Goal: Information Seeking & Learning: Learn about a topic

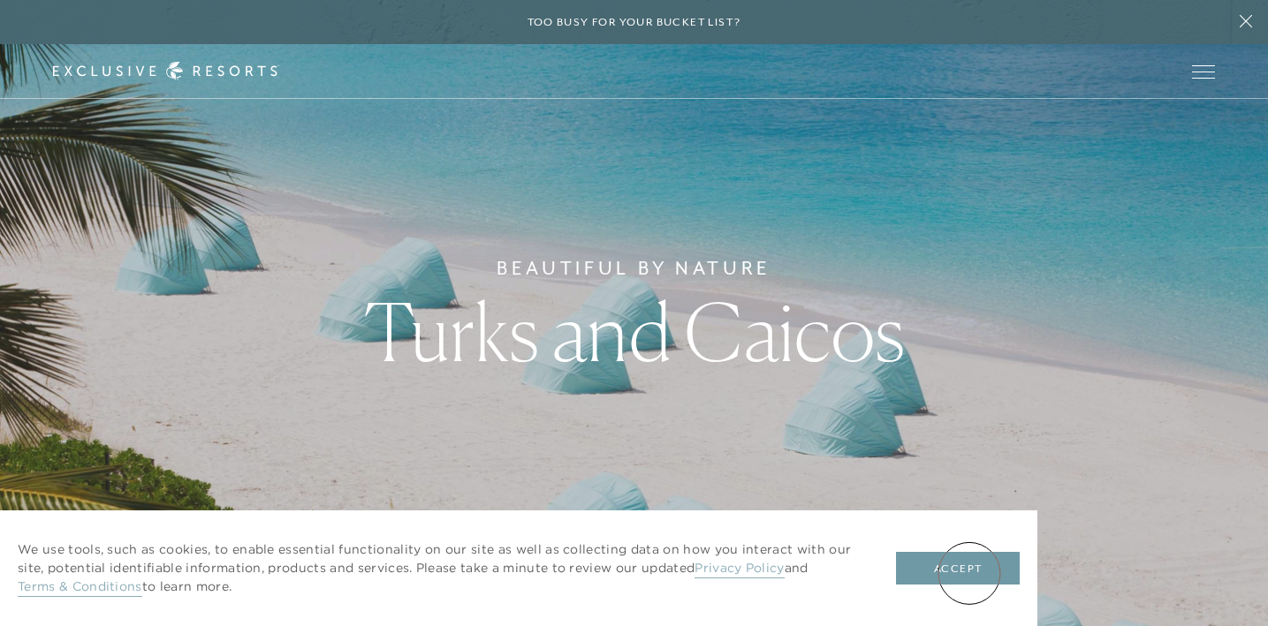
click at [968, 573] on button "Accept" at bounding box center [958, 569] width 124 height 34
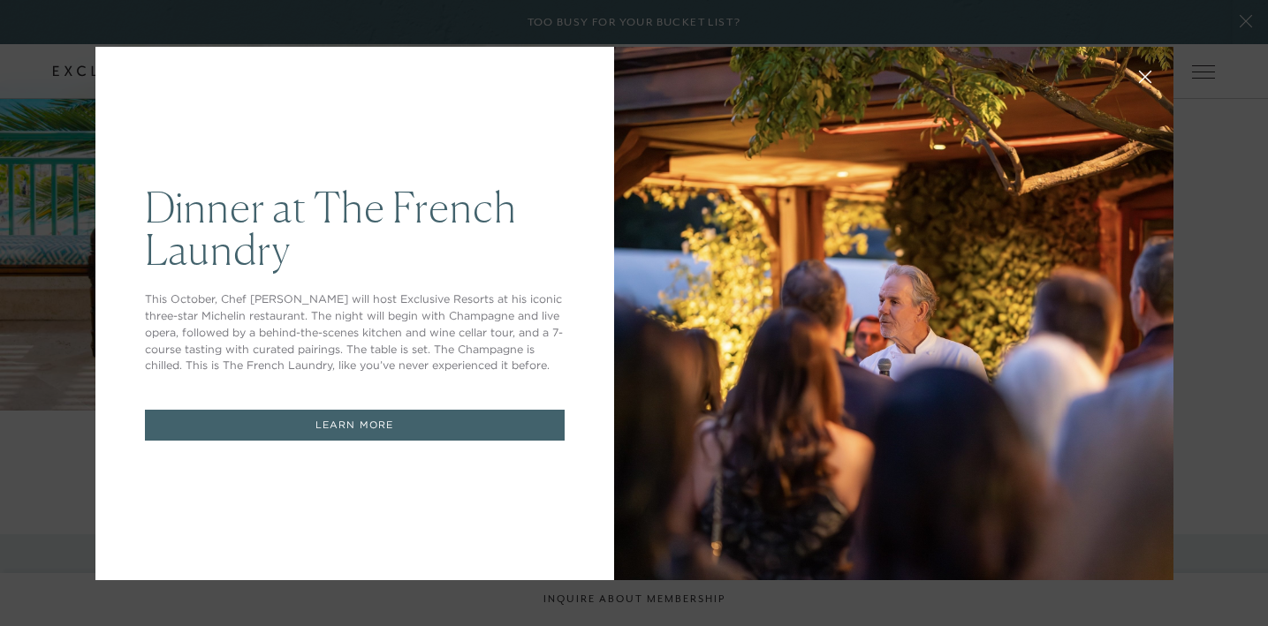
click at [1150, 74] on icon at bounding box center [1144, 76] width 13 height 13
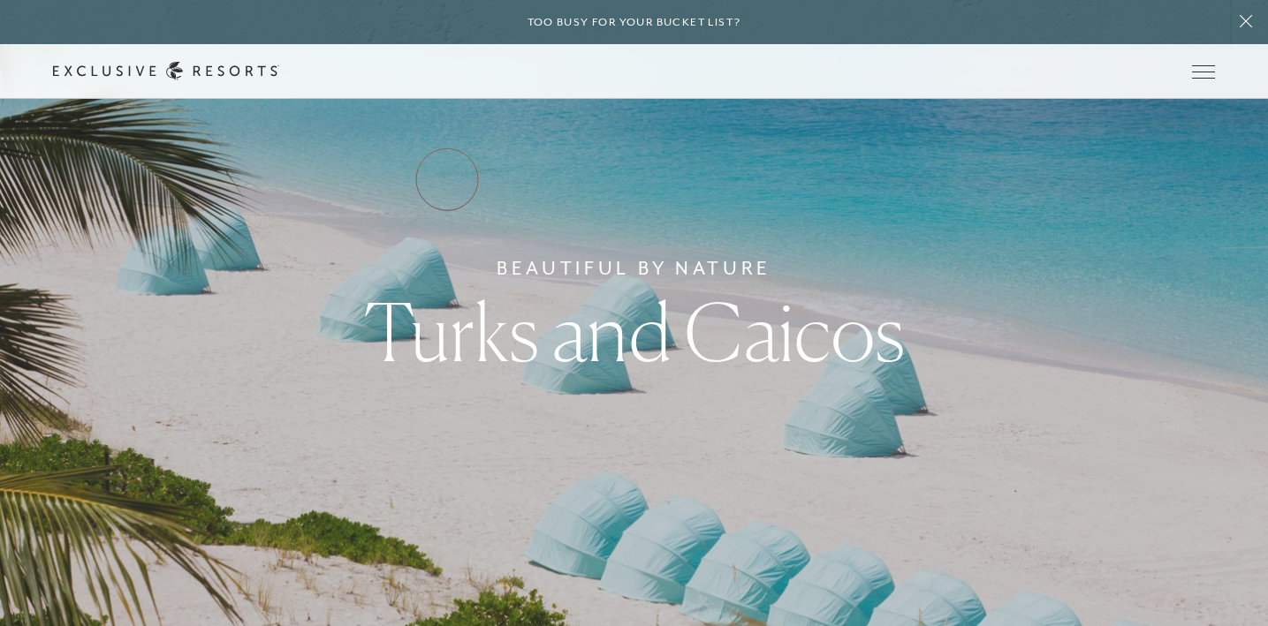
click at [0, 0] on link "Residence Collection" at bounding box center [0, 0] width 0 height 0
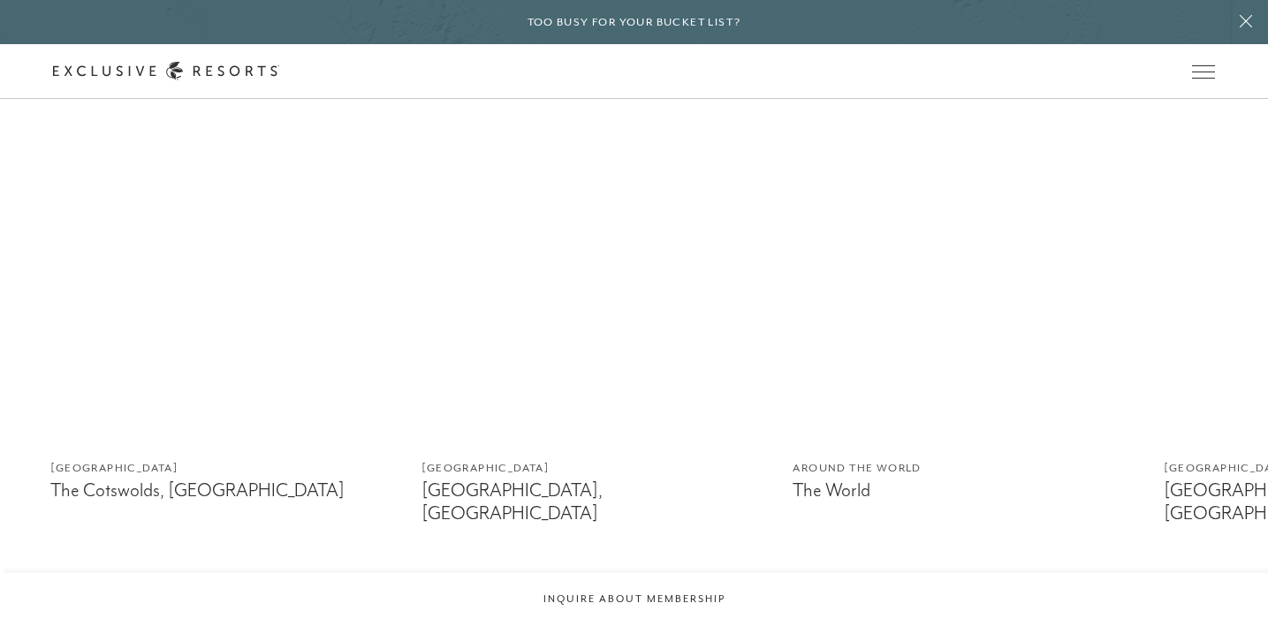
scroll to position [963, 0]
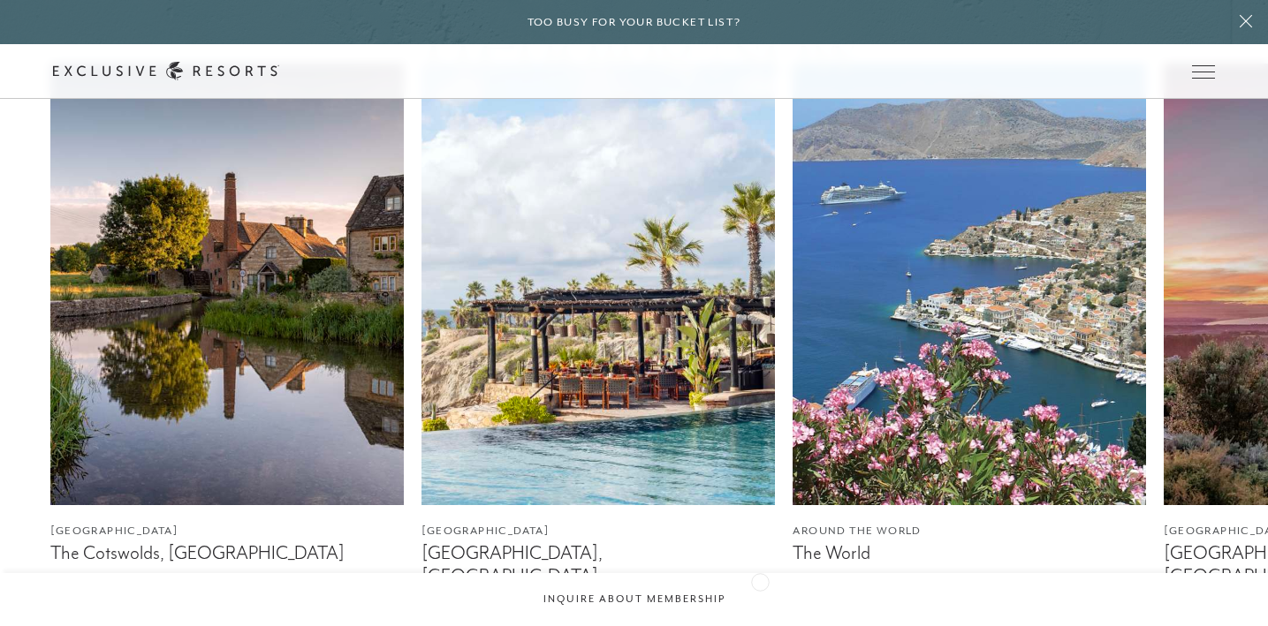
click at [760, 581] on div "[GEOGRAPHIC_DATA] The Cotswolds, [GEOGRAPHIC_DATA] [GEOGRAPHIC_DATA] [GEOGRAPHI…" at bounding box center [634, 381] width 1268 height 634
click at [825, 579] on figure "Around the World The World" at bounding box center [969, 322] width 353 height 516
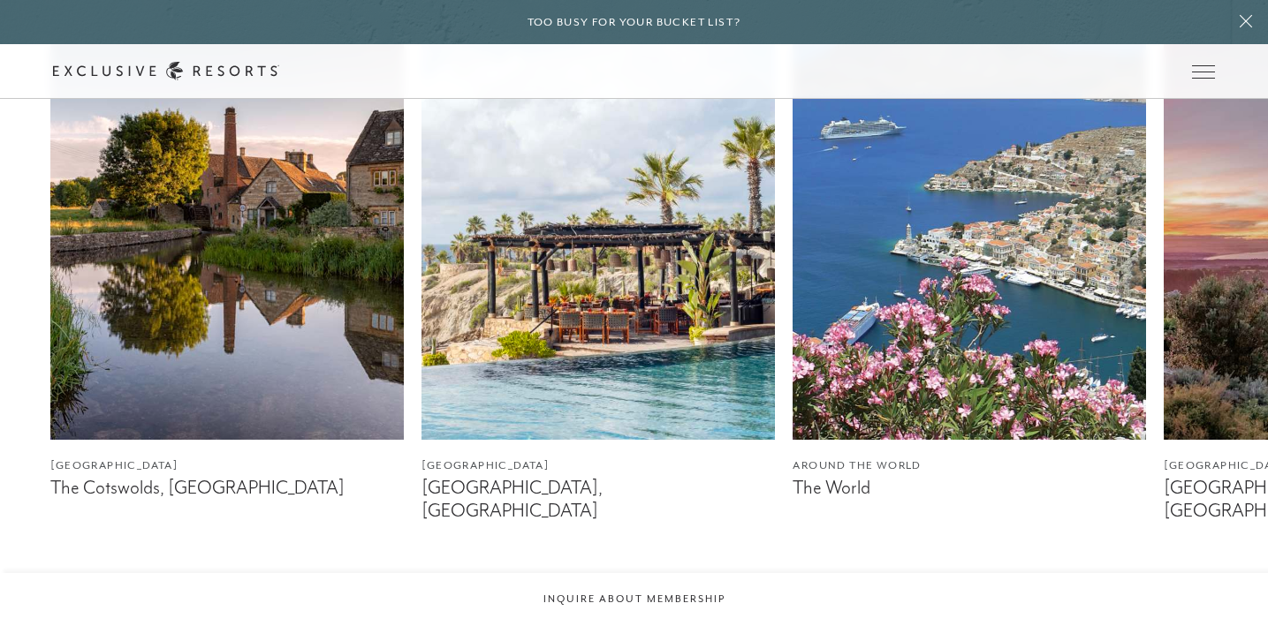
scroll to position [1031, 0]
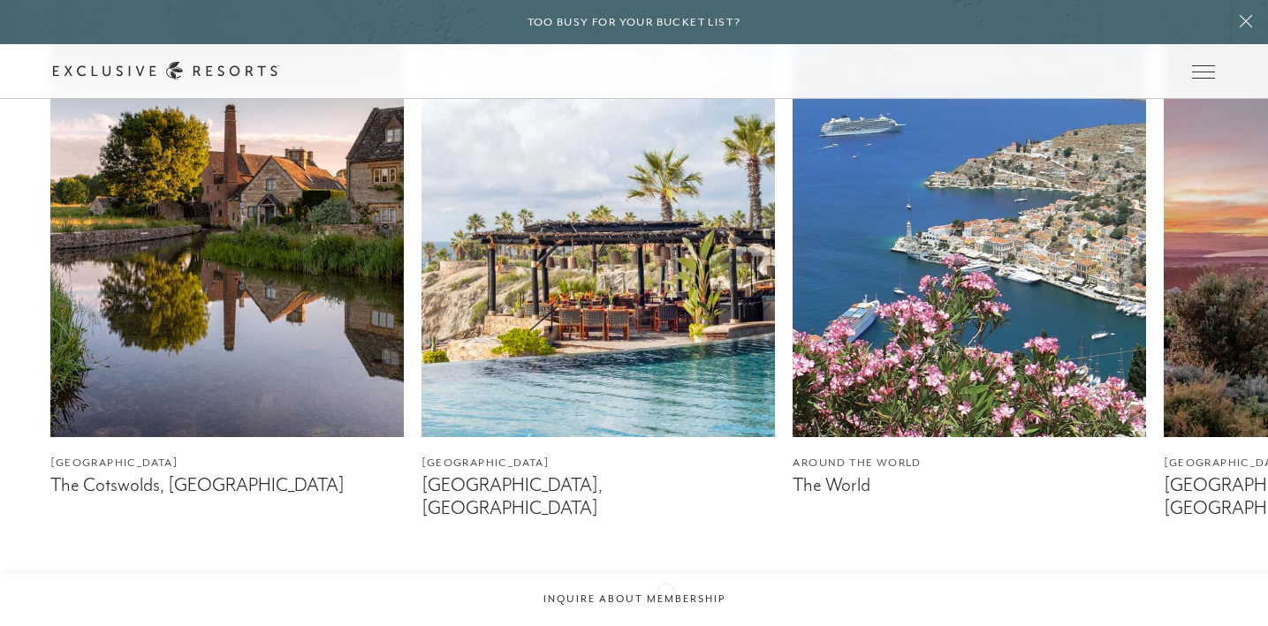
click at [665, 590] on div at bounding box center [657, 608] width 36 height 42
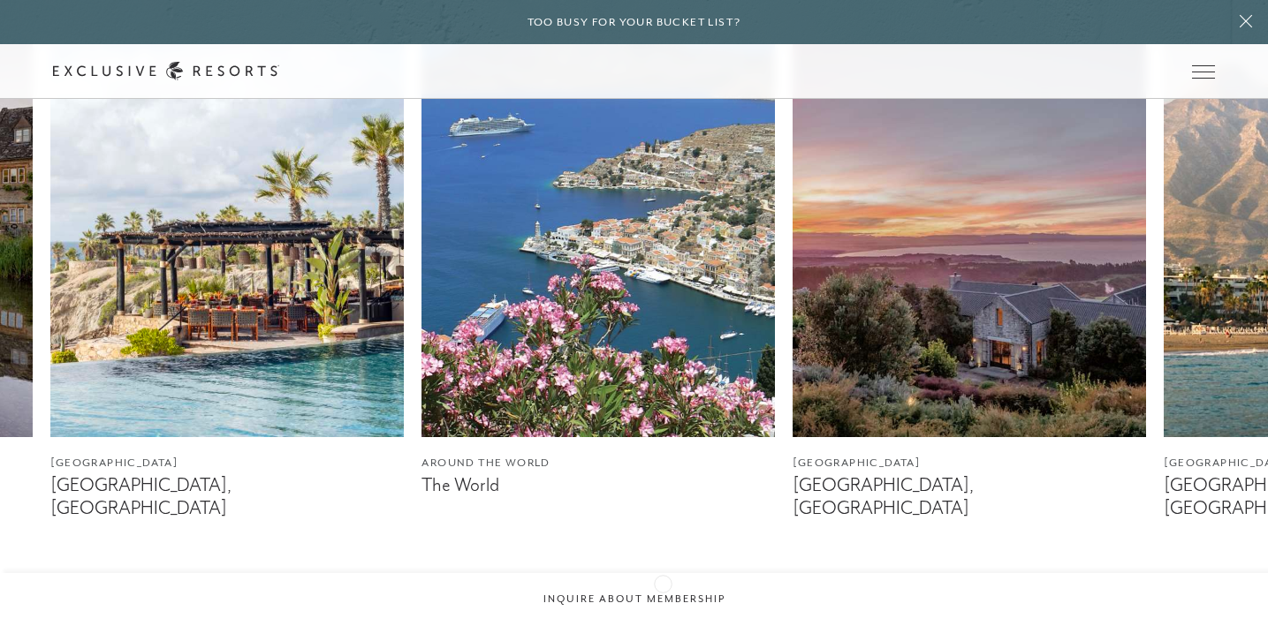
click at [663, 604] on icon at bounding box center [657, 607] width 36 height 7
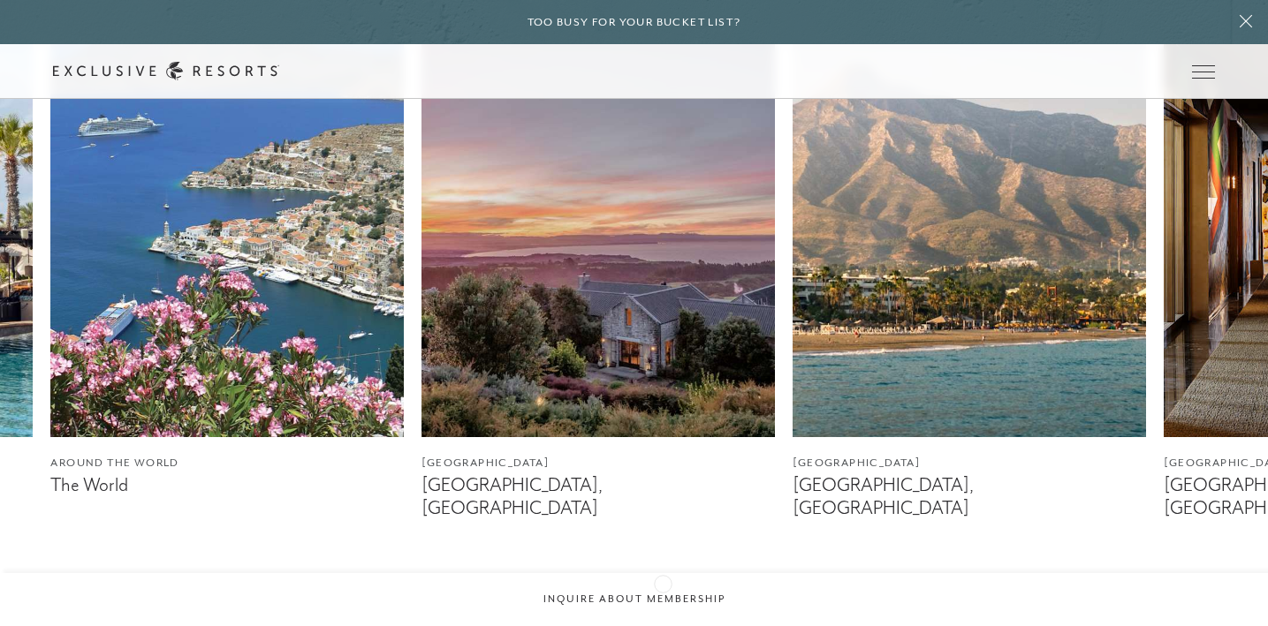
click at [663, 604] on icon at bounding box center [657, 607] width 36 height 7
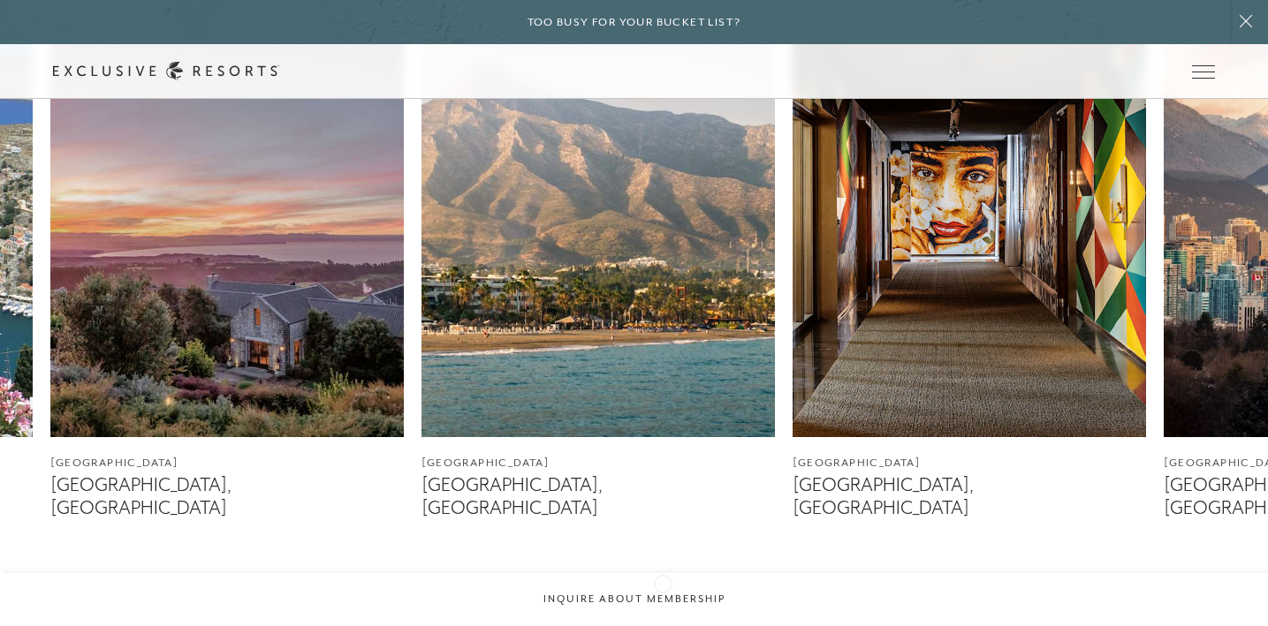
click at [663, 604] on icon at bounding box center [657, 607] width 36 height 7
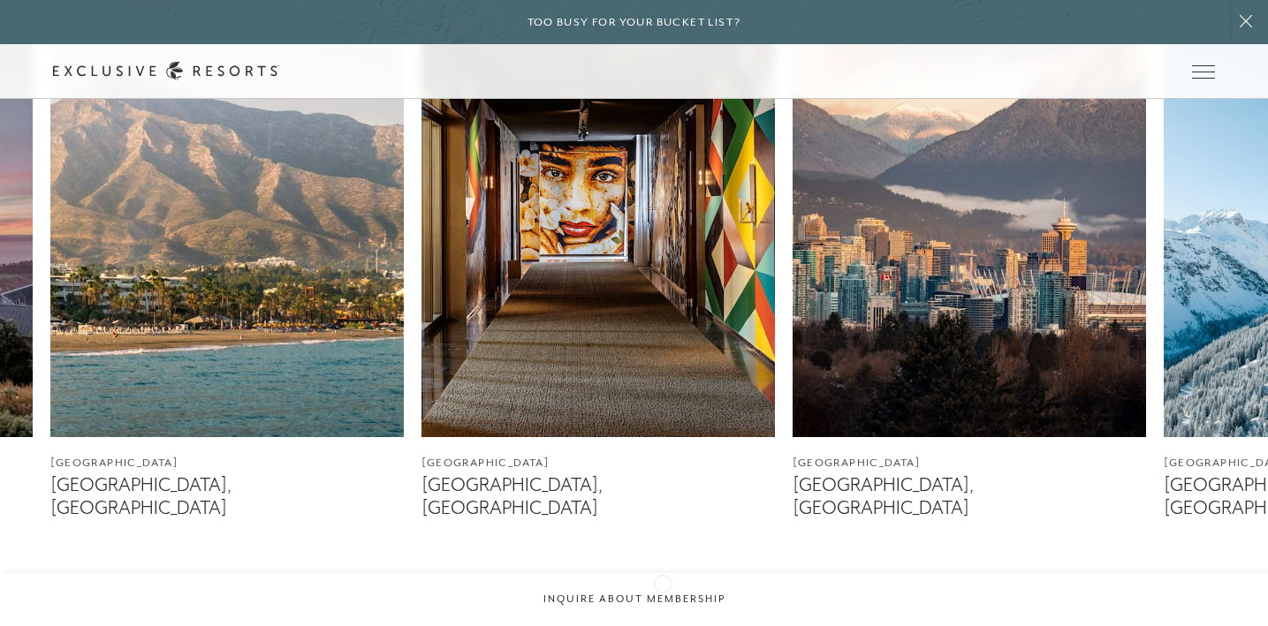
click at [663, 604] on icon at bounding box center [657, 607] width 36 height 7
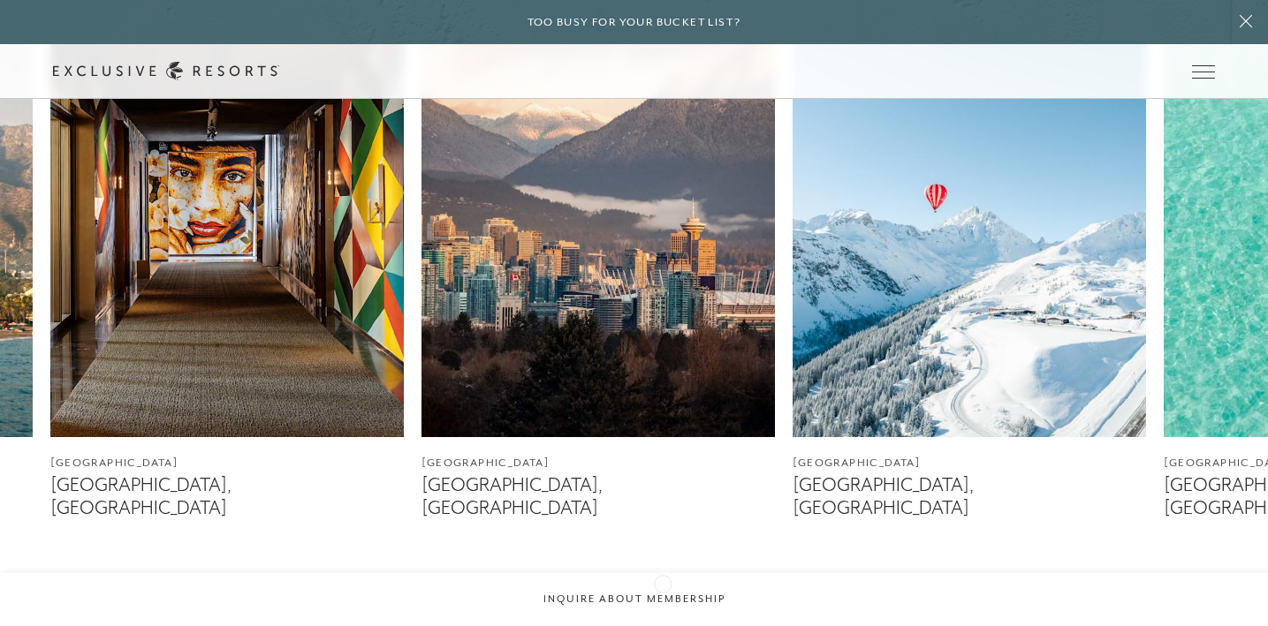
click at [663, 604] on icon at bounding box center [657, 607] width 36 height 7
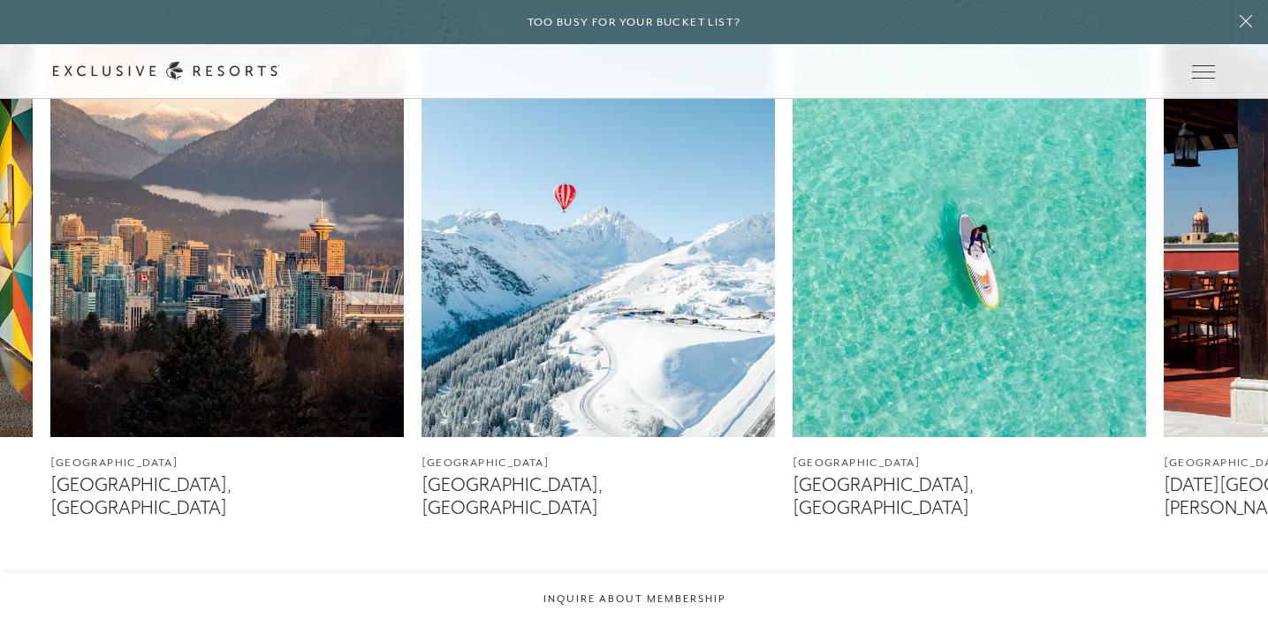
click at [663, 604] on icon at bounding box center [657, 607] width 36 height 7
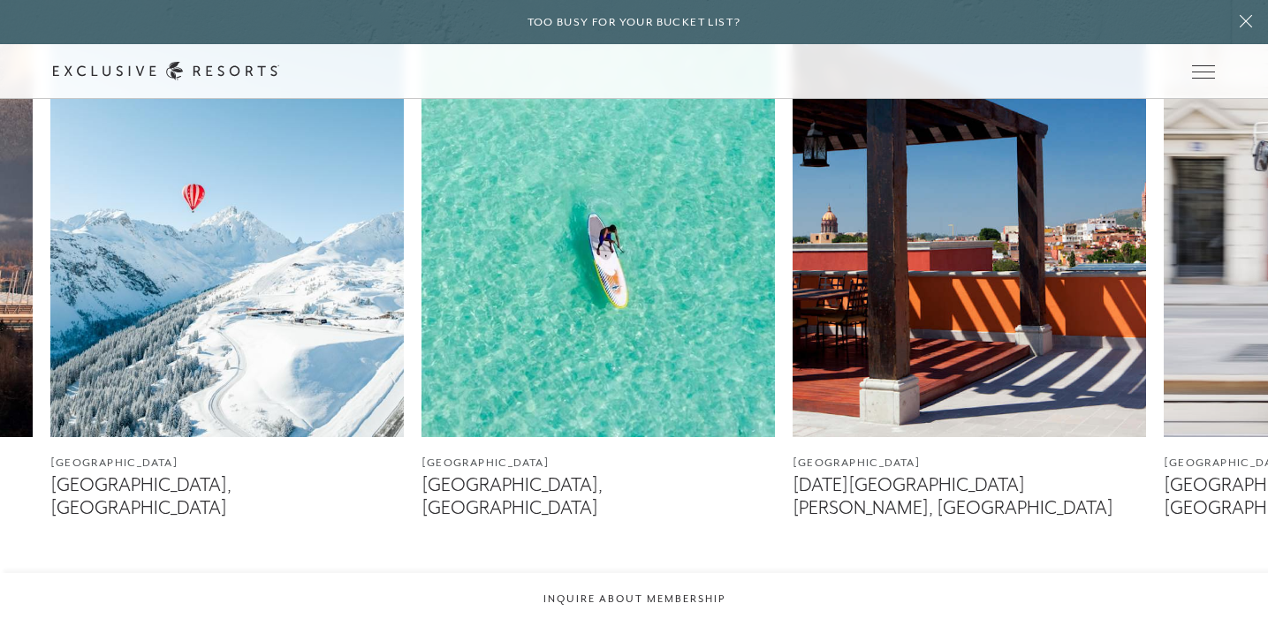
click at [663, 604] on icon at bounding box center [657, 607] width 36 height 7
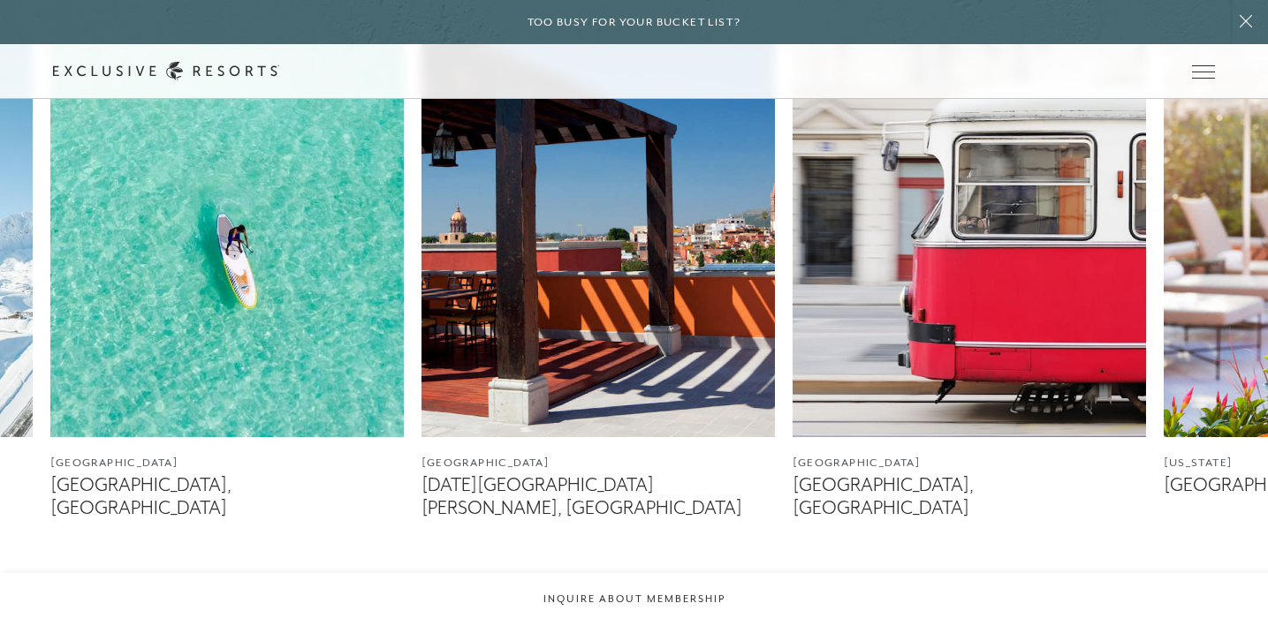
click at [663, 604] on icon at bounding box center [657, 607] width 36 height 7
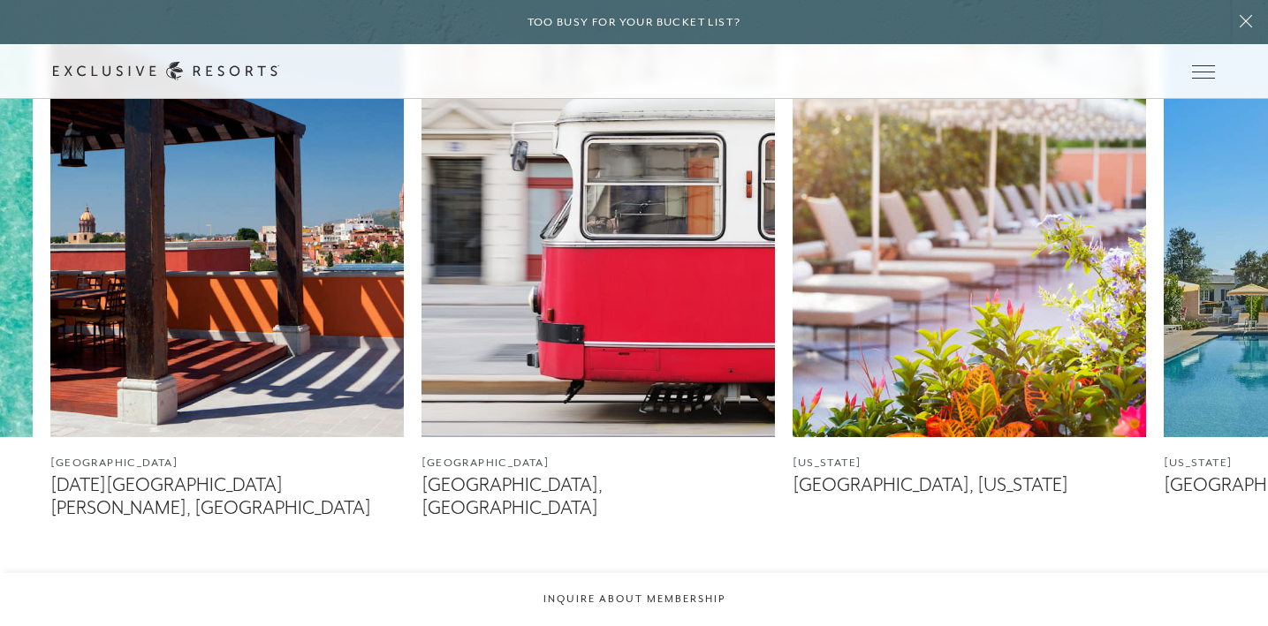
click at [663, 604] on icon at bounding box center [657, 607] width 36 height 7
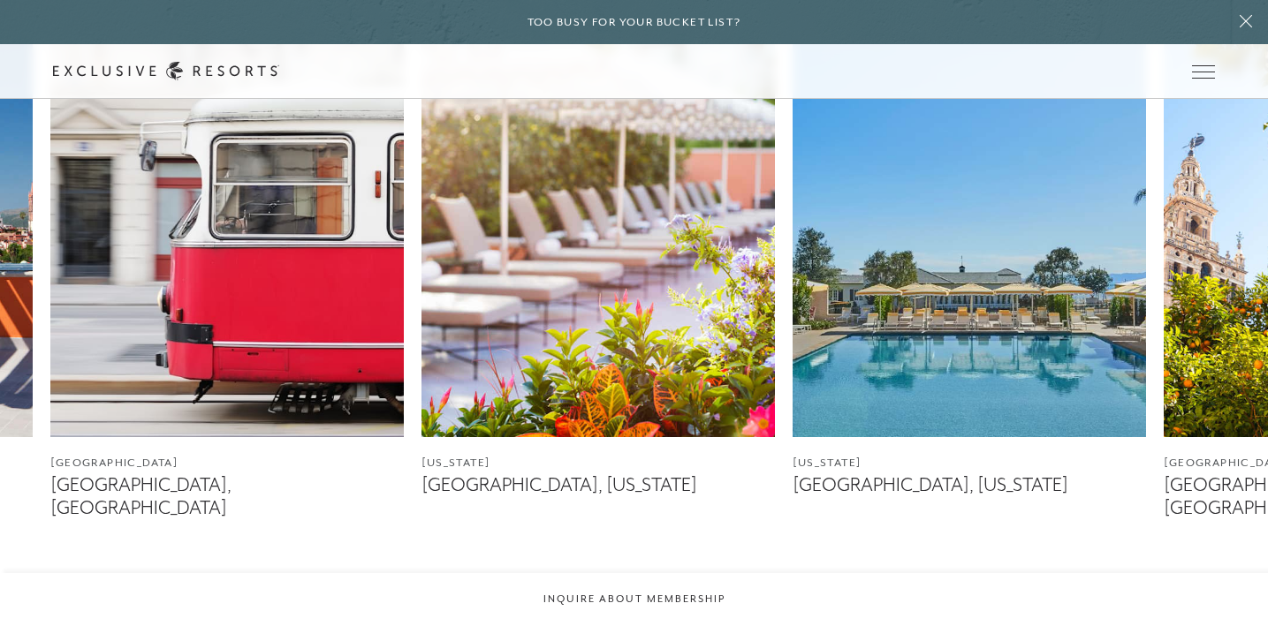
click at [663, 604] on icon at bounding box center [657, 607] width 36 height 7
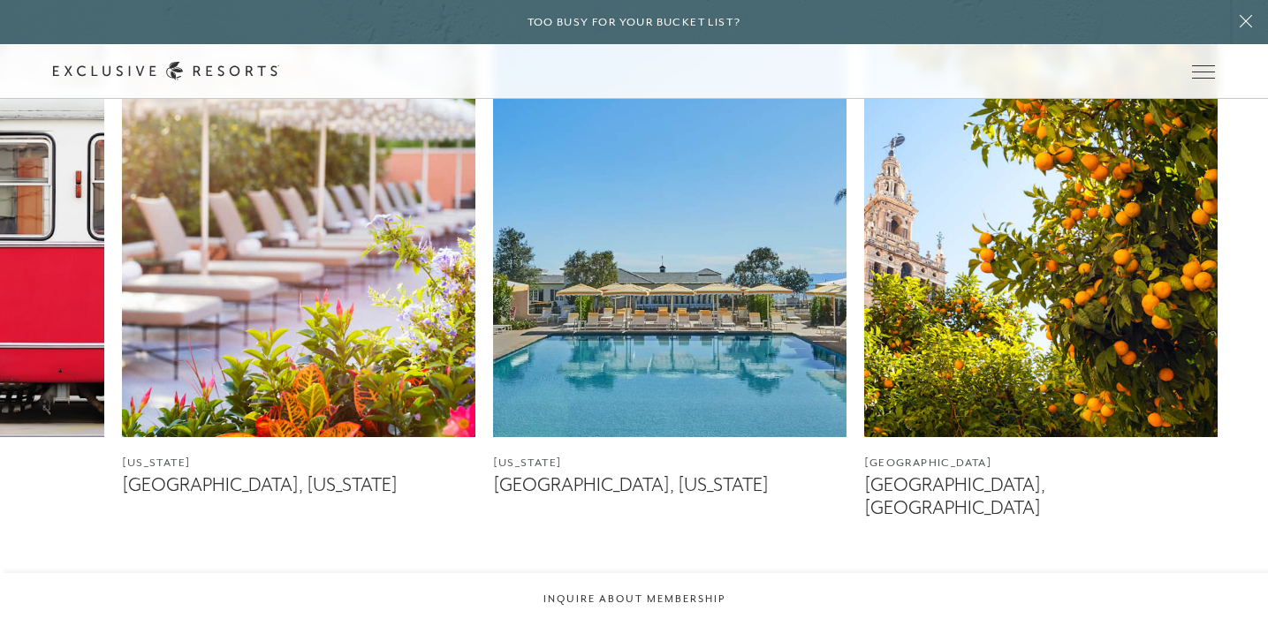
click at [663, 604] on icon at bounding box center [657, 607] width 36 height 7
click at [609, 604] on icon at bounding box center [612, 607] width 36 height 7
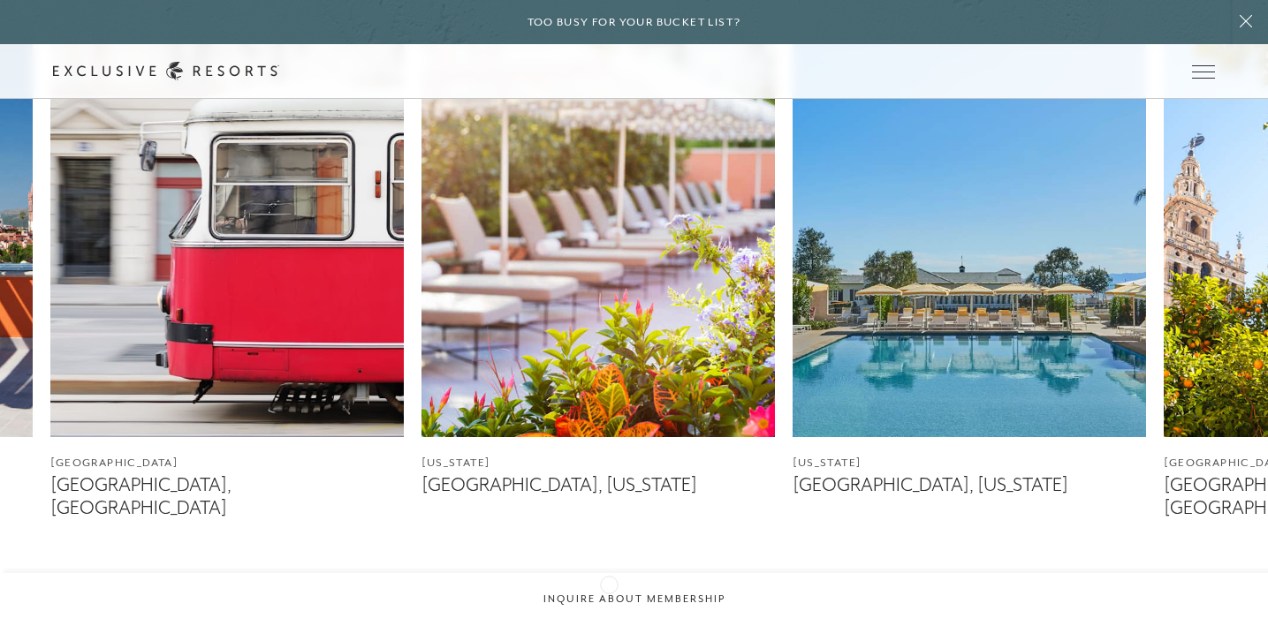
click at [609, 604] on icon at bounding box center [612, 607] width 36 height 7
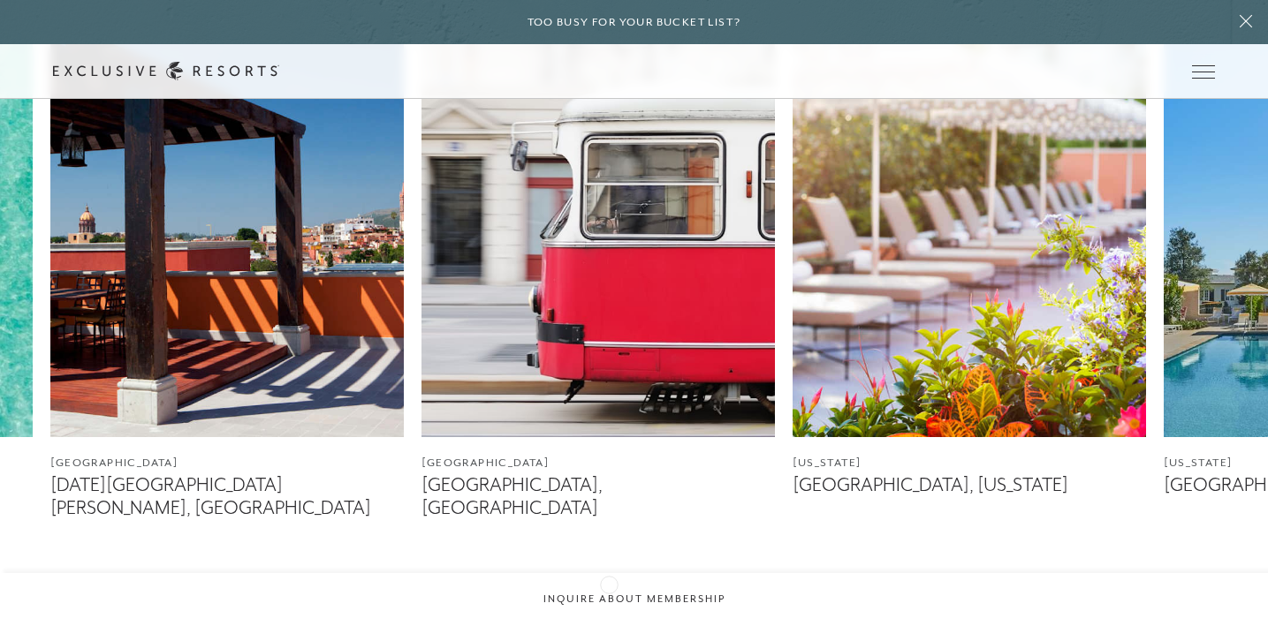
click at [609, 604] on icon at bounding box center [612, 607] width 36 height 7
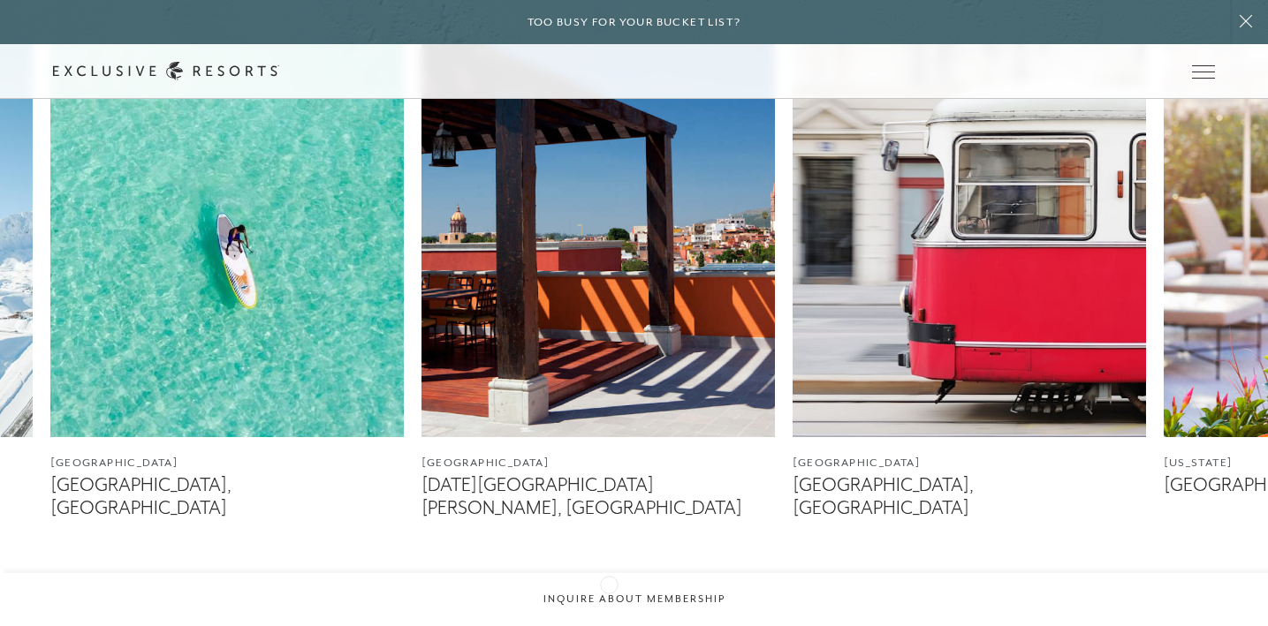
click at [609, 604] on icon at bounding box center [612, 607] width 36 height 7
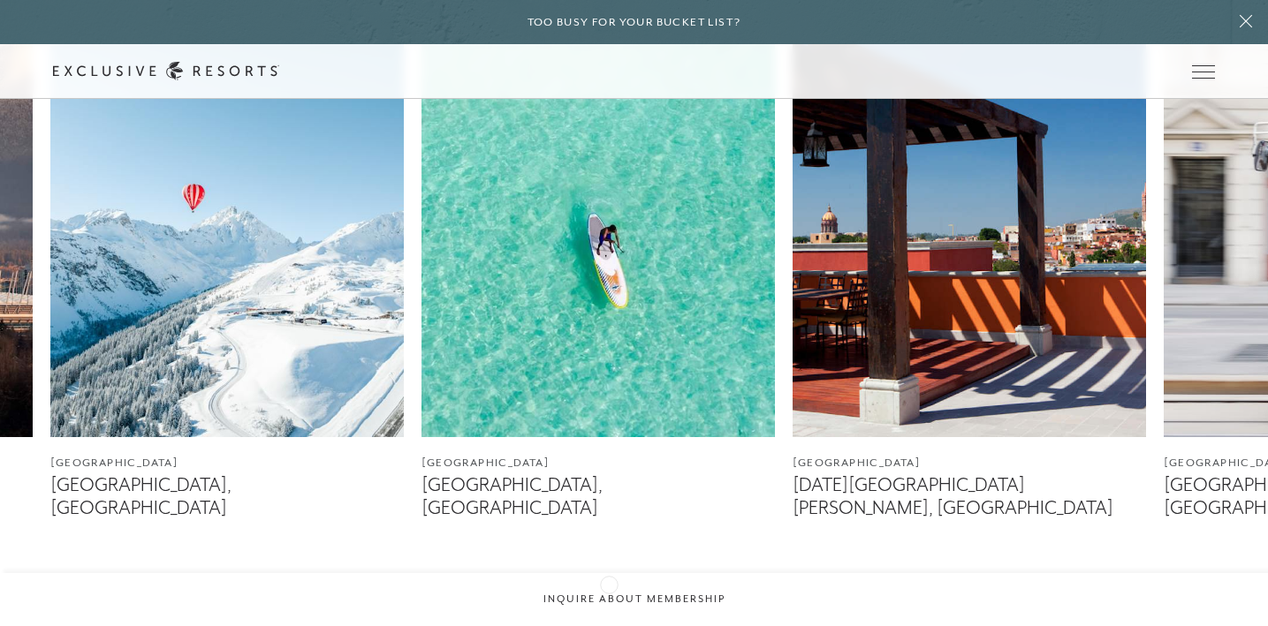
click at [609, 604] on icon at bounding box center [612, 607] width 36 height 7
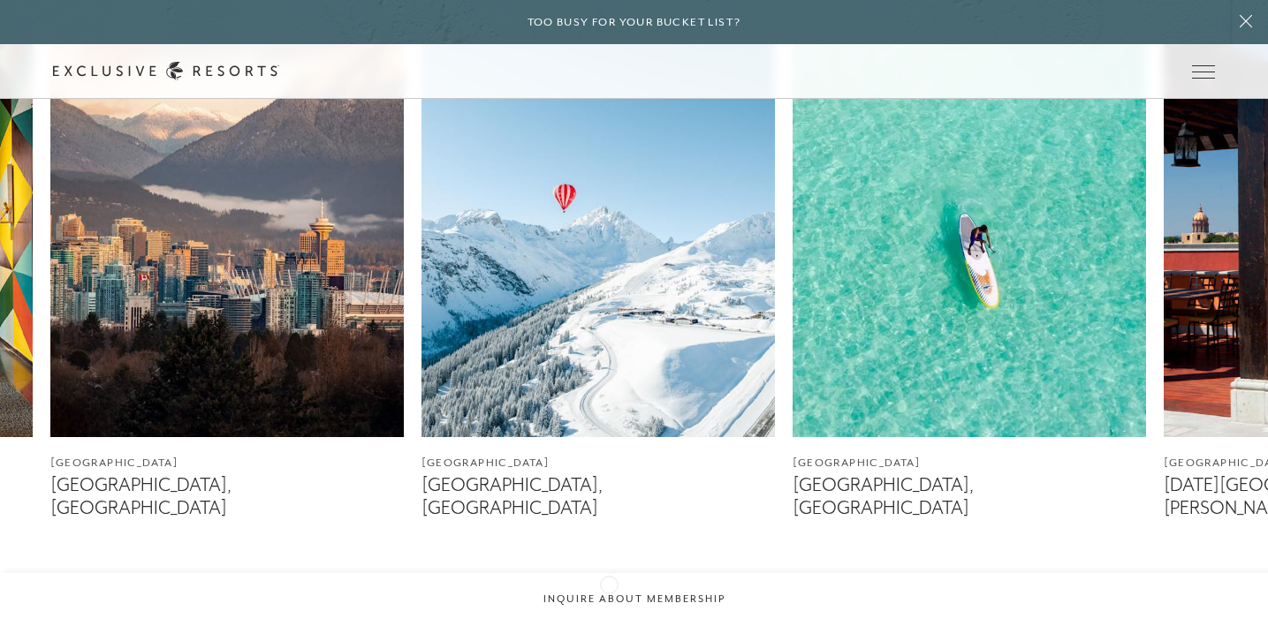
click at [609, 604] on icon at bounding box center [612, 607] width 36 height 7
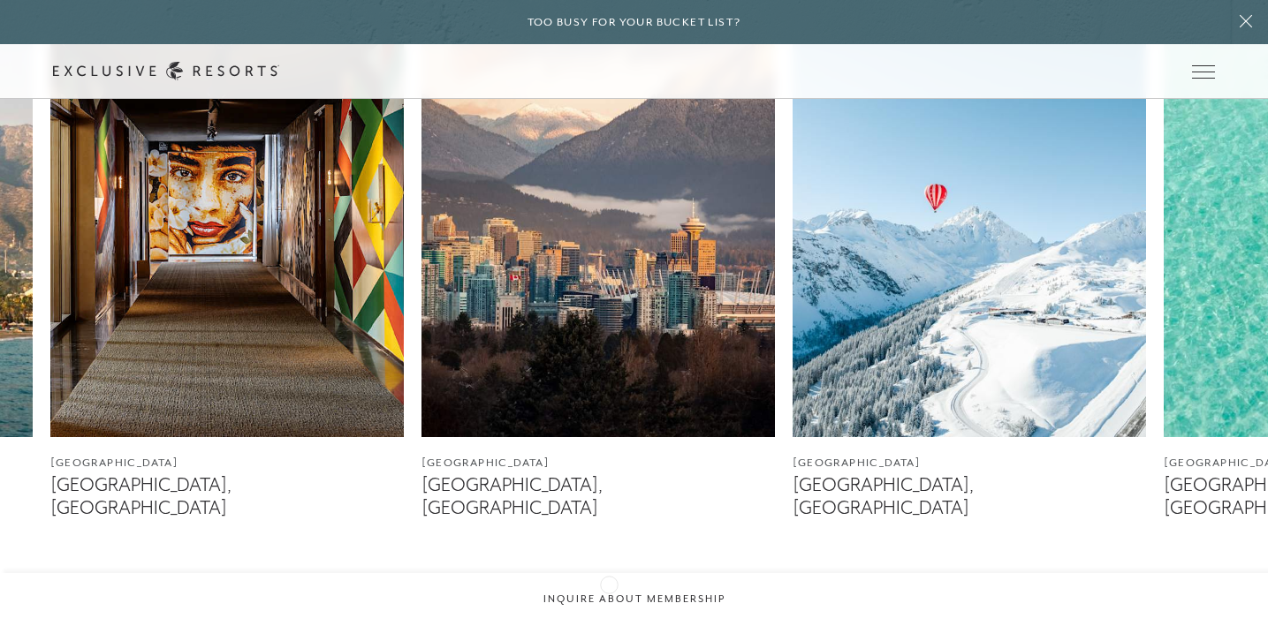
click at [609, 604] on icon at bounding box center [612, 607] width 36 height 7
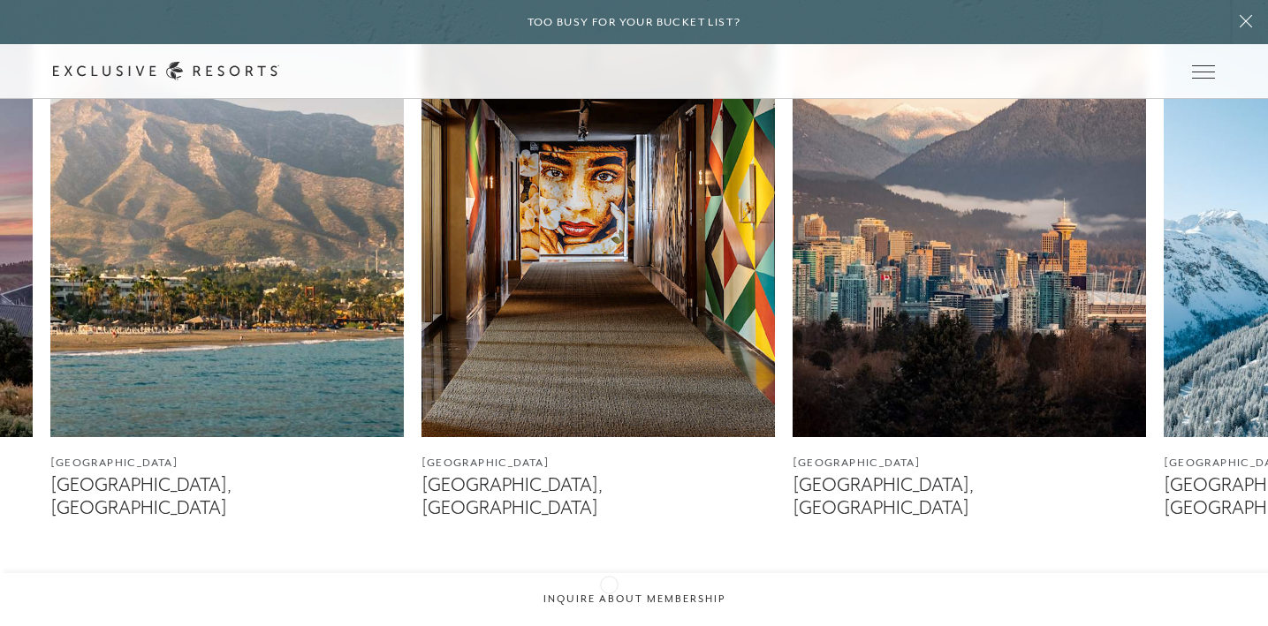
click at [609, 604] on icon at bounding box center [612, 607] width 36 height 7
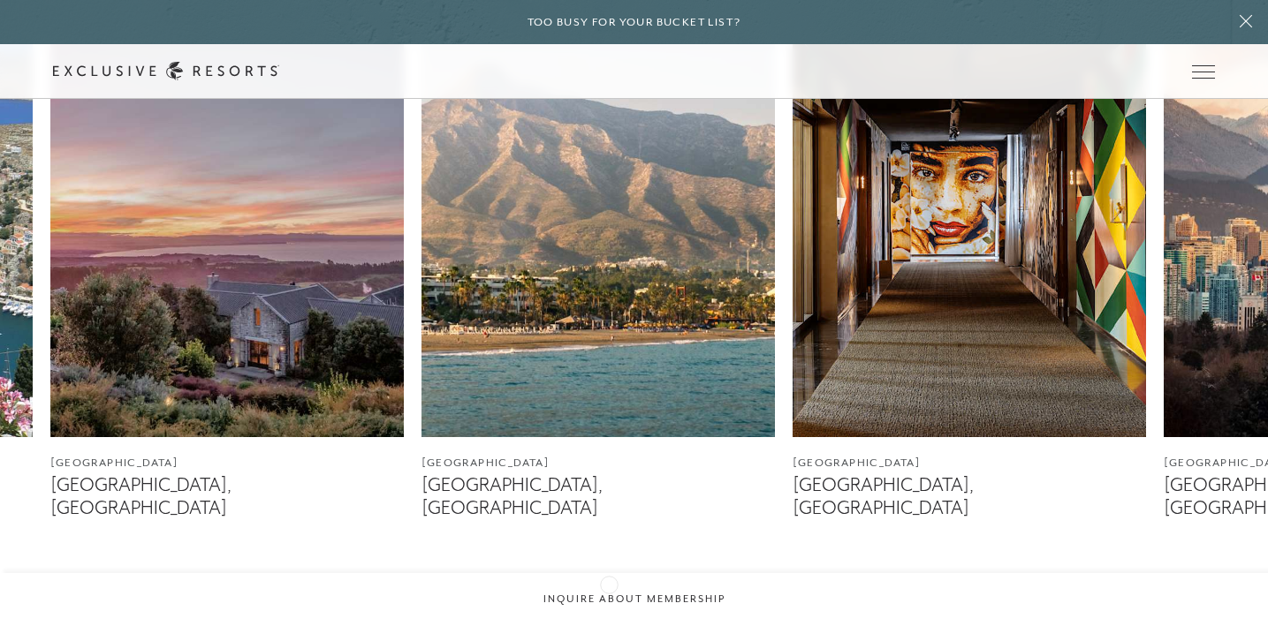
click at [609, 604] on icon at bounding box center [612, 607] width 36 height 7
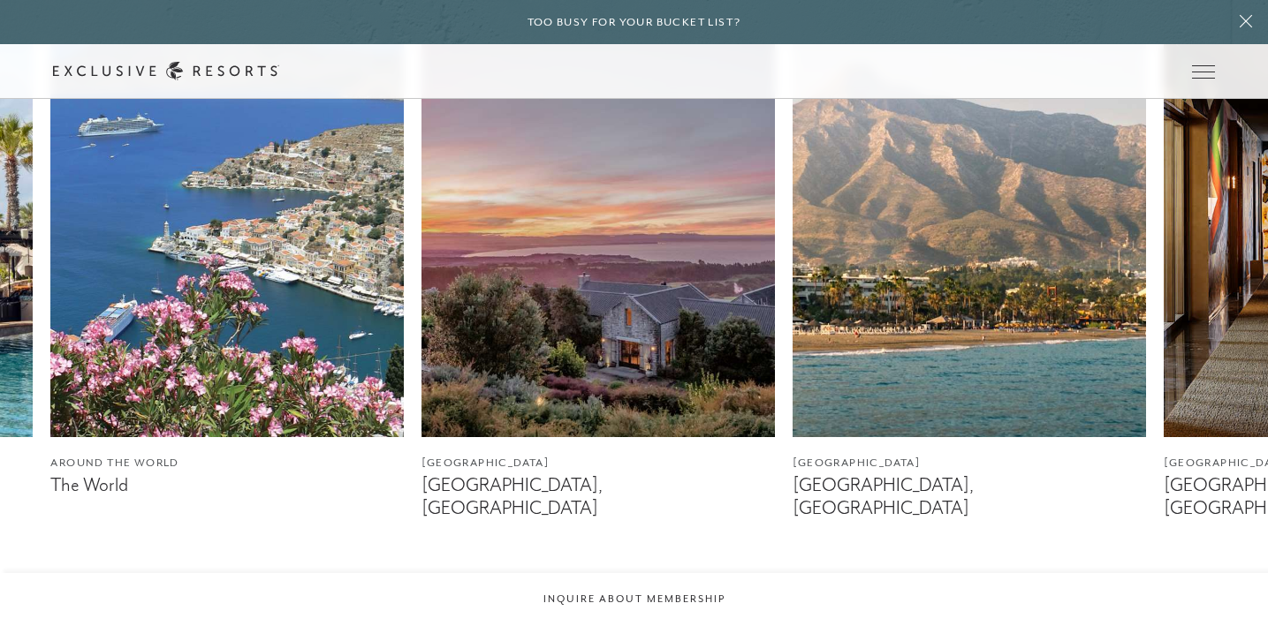
click at [609, 604] on icon at bounding box center [612, 607] width 36 height 7
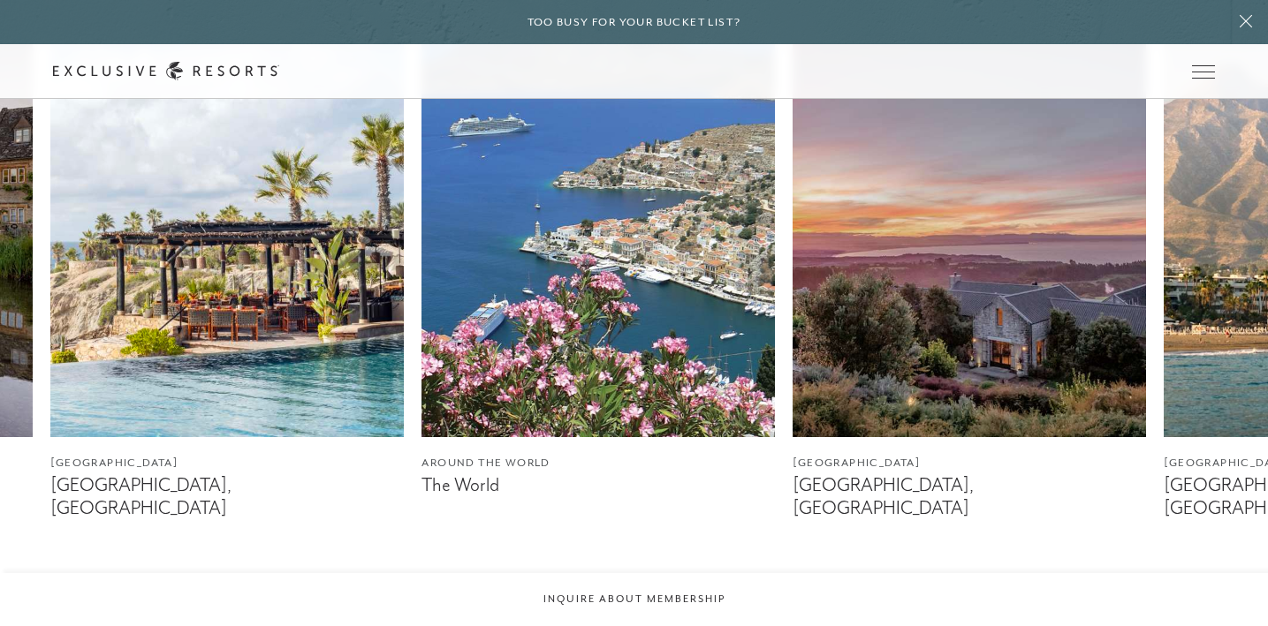
click at [340, 362] on img at bounding box center [226, 217] width 353 height 442
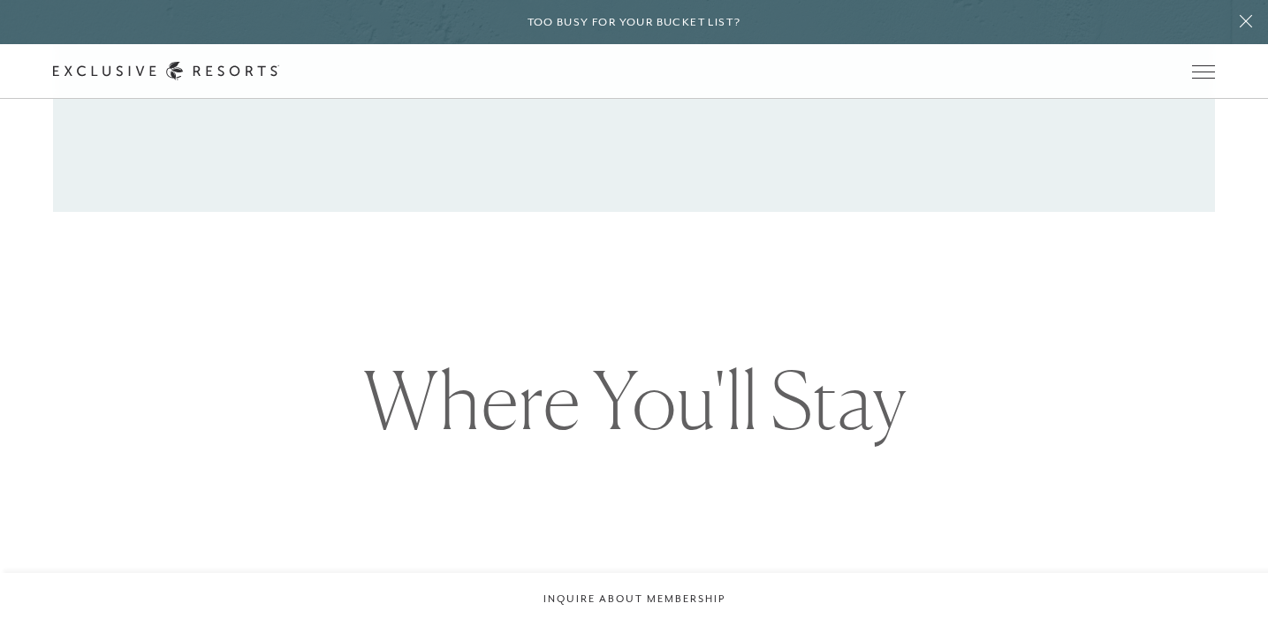
scroll to position [29, 0]
